Goal: Browse casually

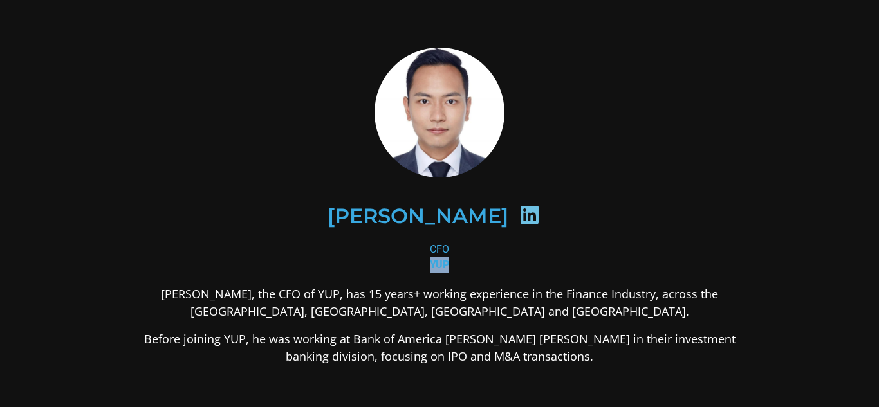
drag, startPoint x: 426, startPoint y: 263, endPoint x: 442, endPoint y: 261, distance: 16.2
click at [442, 261] on b "YUP" at bounding box center [439, 265] width 19 height 12
click at [430, 263] on b "YUP" at bounding box center [439, 265] width 19 height 12
click at [519, 212] on icon at bounding box center [529, 215] width 21 height 21
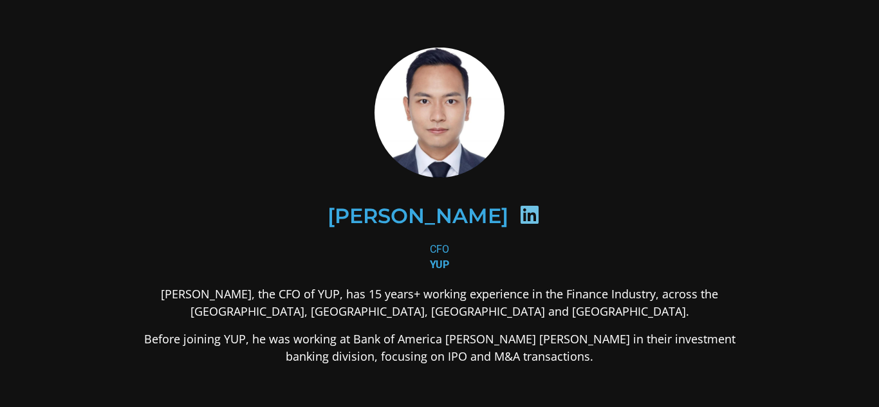
click at [519, 209] on icon at bounding box center [529, 215] width 21 height 21
click at [519, 210] on icon at bounding box center [529, 215] width 21 height 21
